Goal: Transaction & Acquisition: Purchase product/service

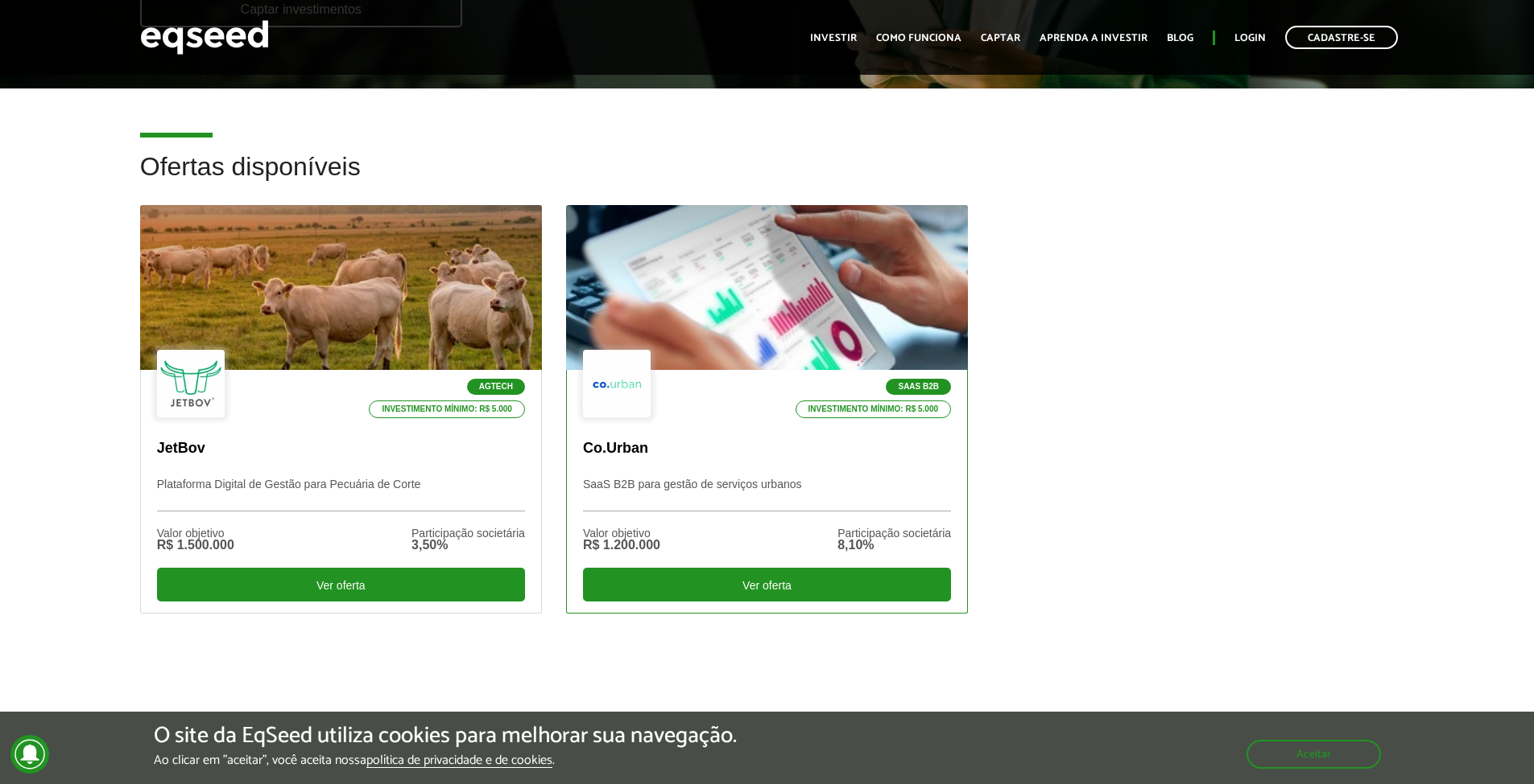
scroll to position [370, 0]
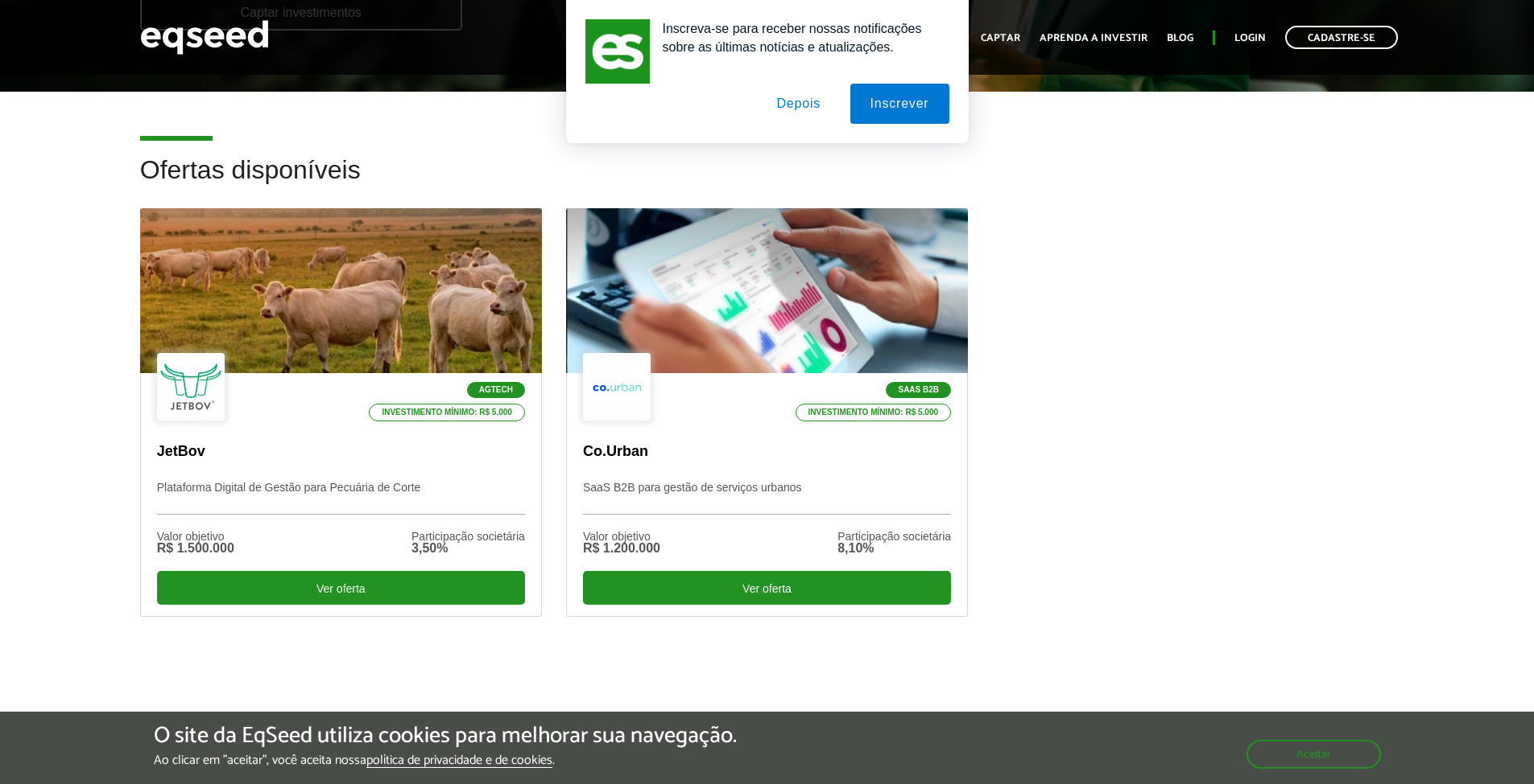
click at [800, 101] on button "Depois" at bounding box center [798, 103] width 85 height 40
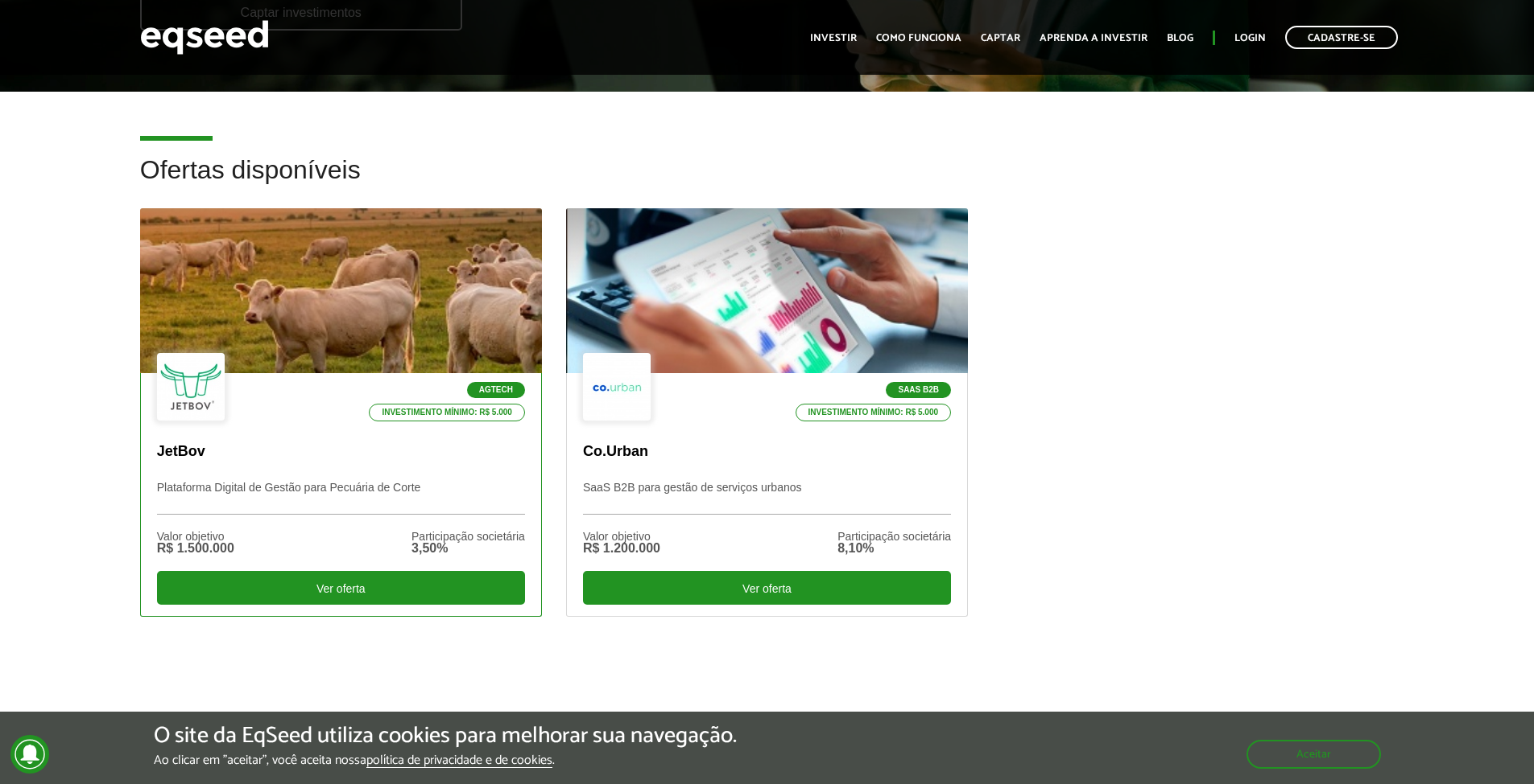
click at [299, 395] on div "Agtech Investimento mínimo: R$ 5.000" at bounding box center [341, 388] width 368 height 70
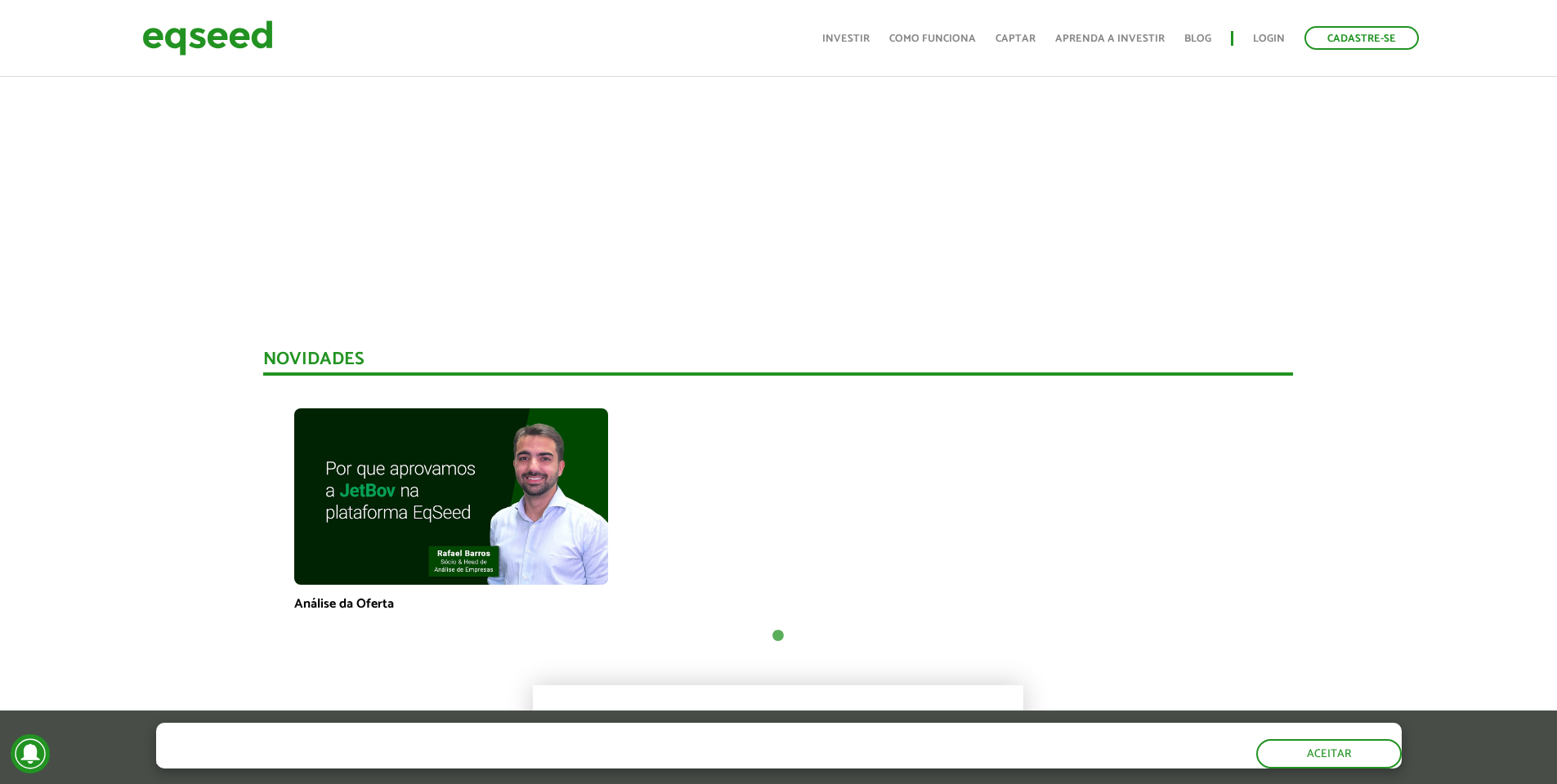
scroll to position [1082, 0]
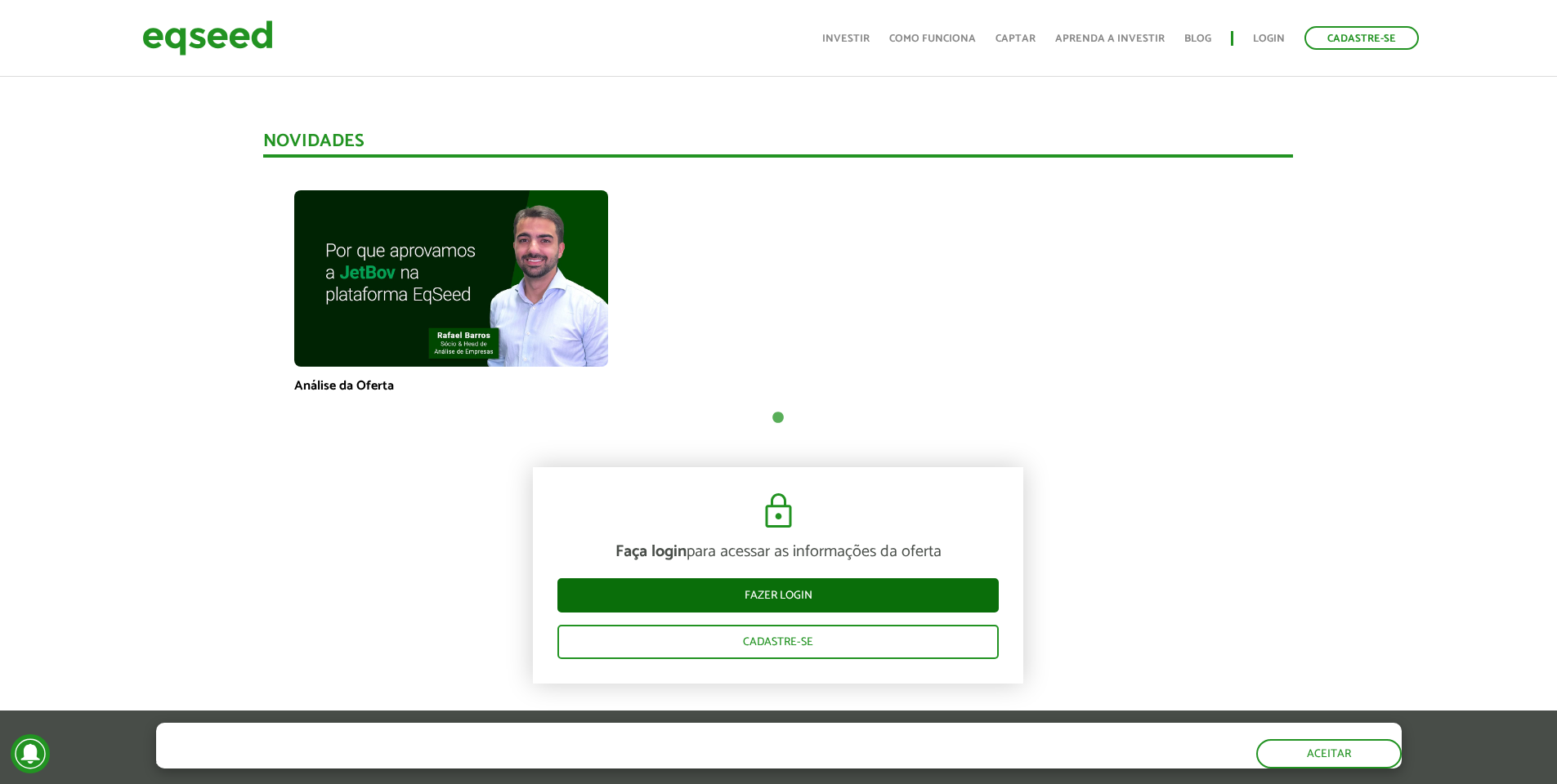
click at [769, 601] on link "Fazer login" at bounding box center [777, 596] width 441 height 35
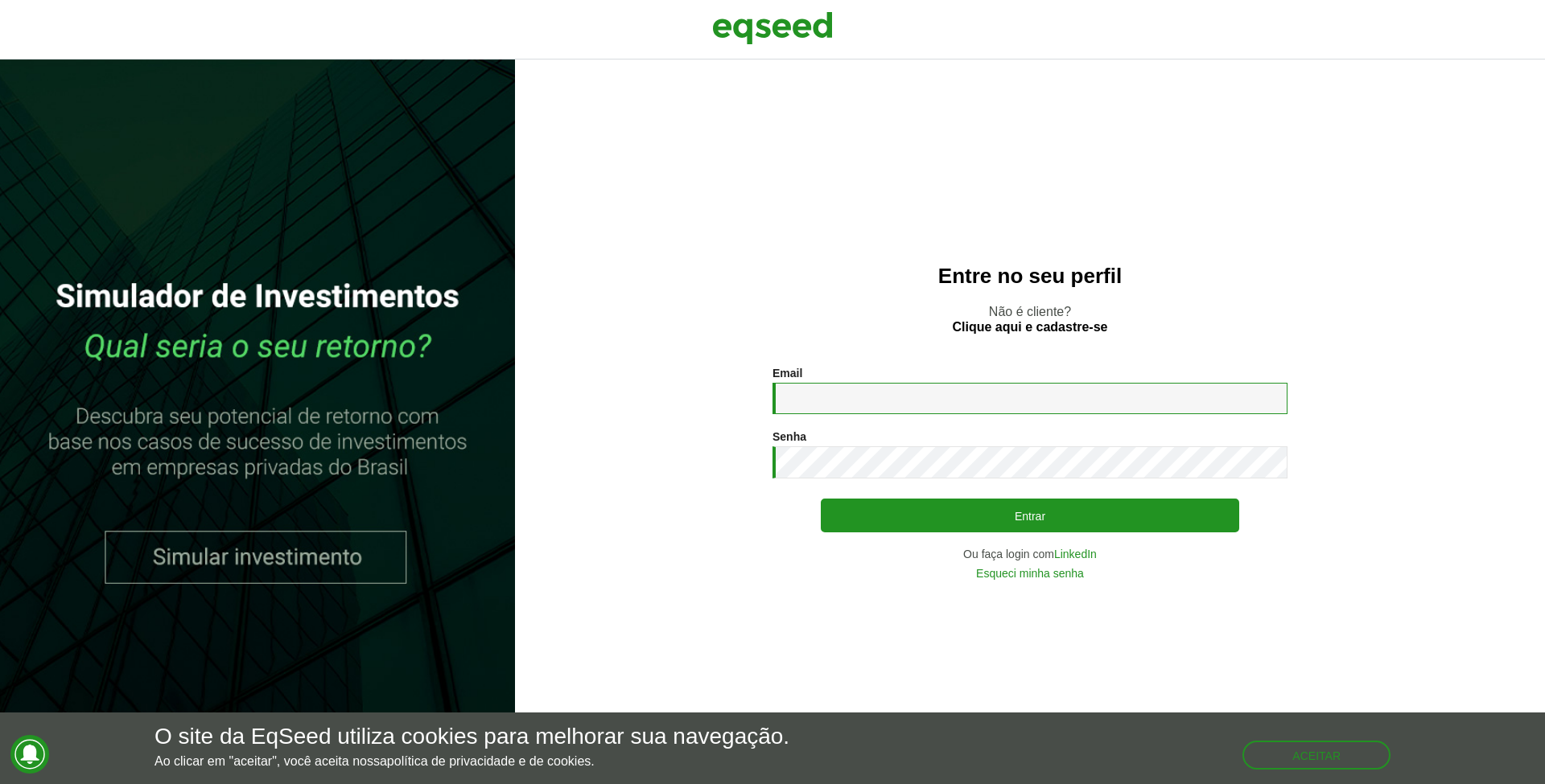
type input "**********"
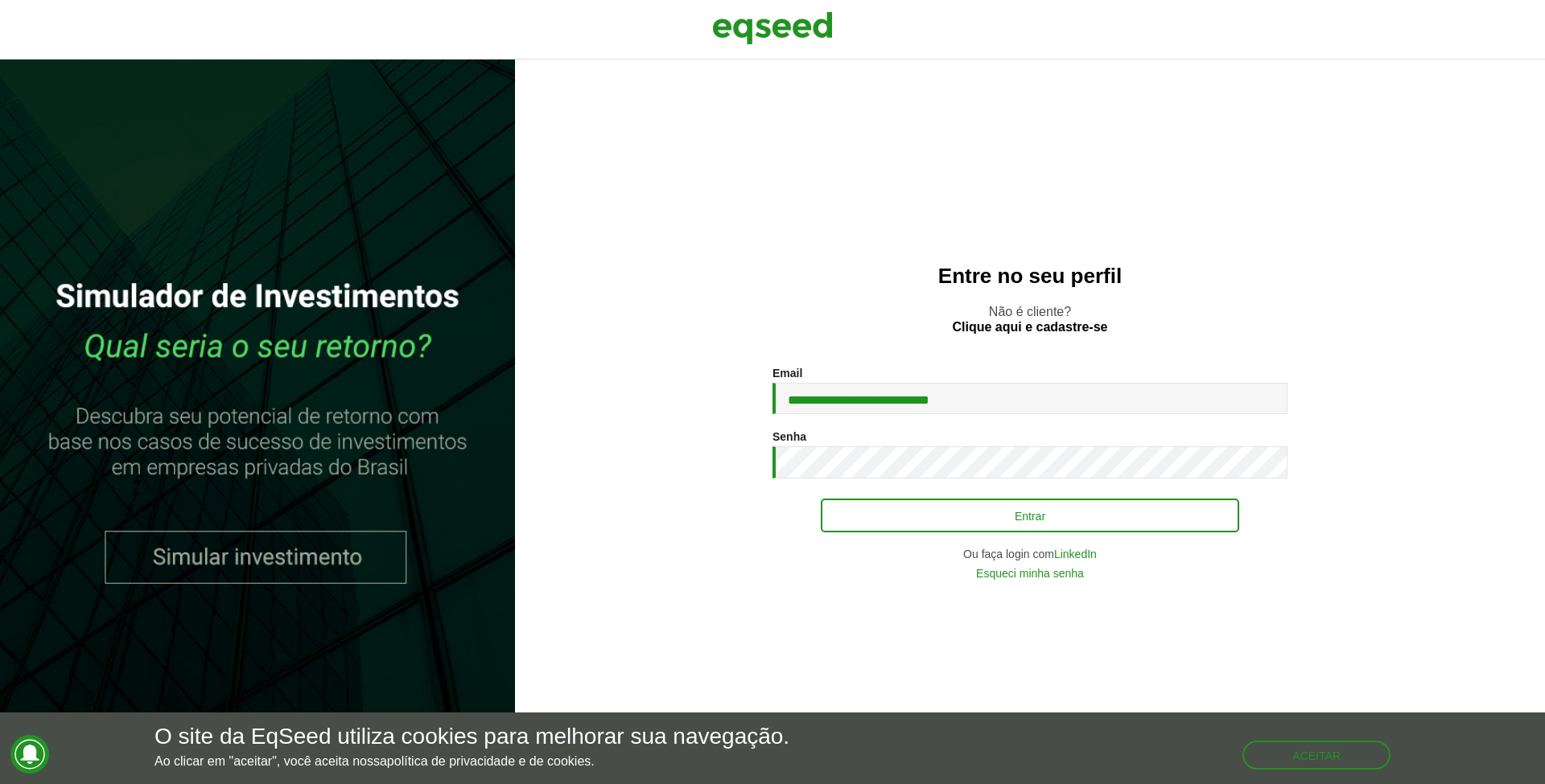
click at [911, 526] on button "Entrar" at bounding box center [1030, 516] width 418 height 34
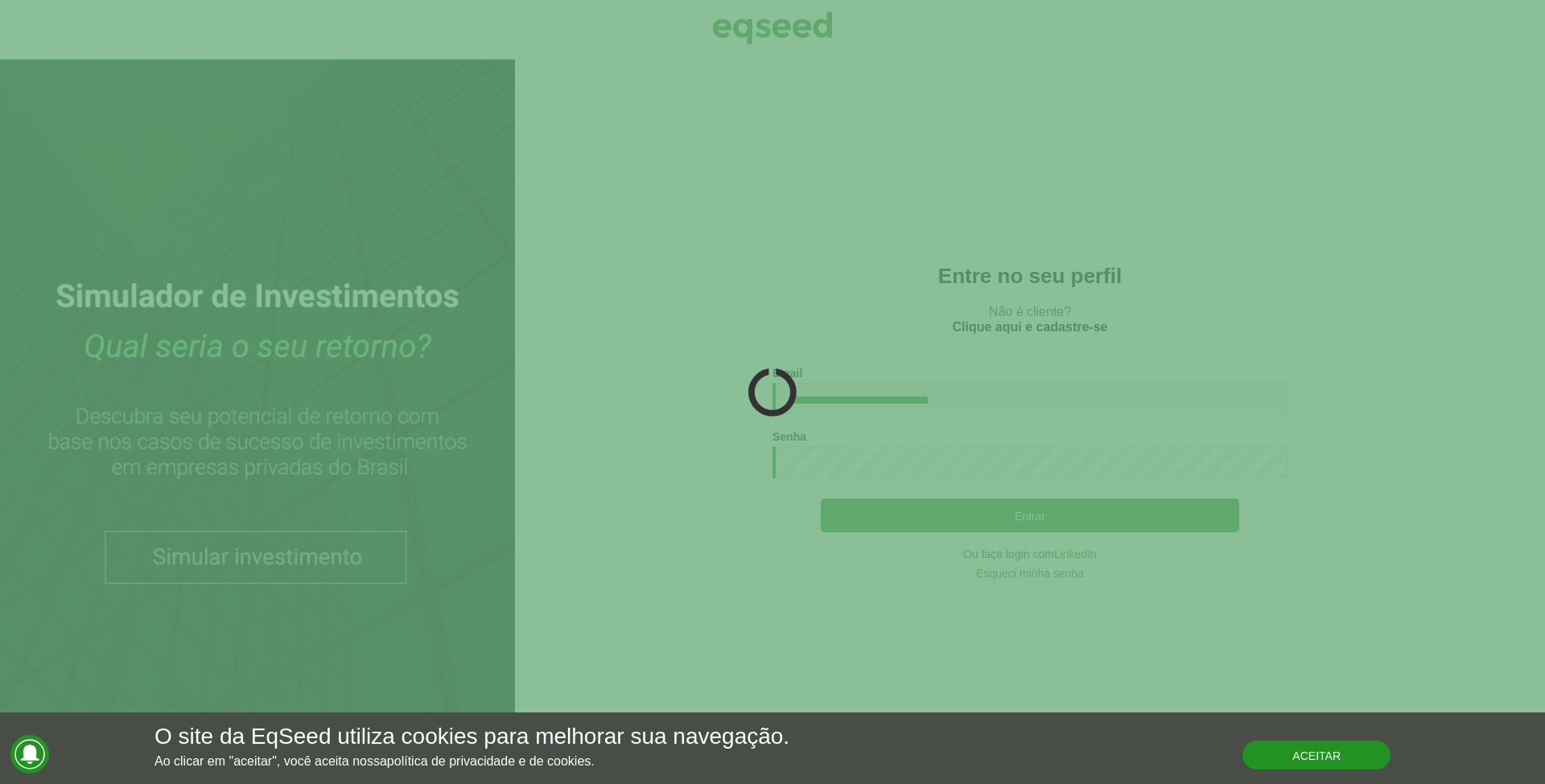
click at [1356, 756] on button "Aceitar" at bounding box center [1316, 756] width 148 height 29
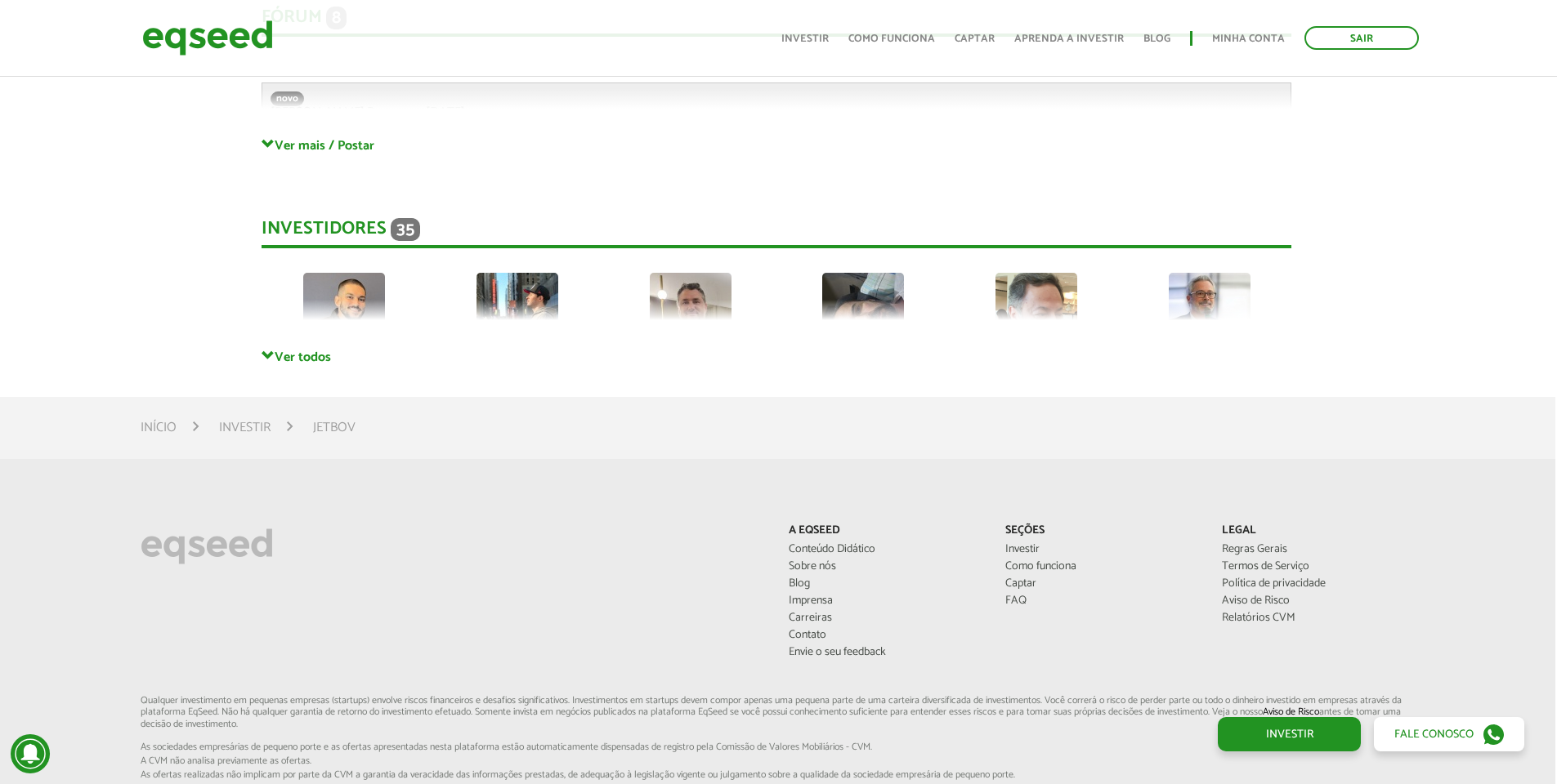
scroll to position [4474, 2]
